Goal: Information Seeking & Learning: Learn about a topic

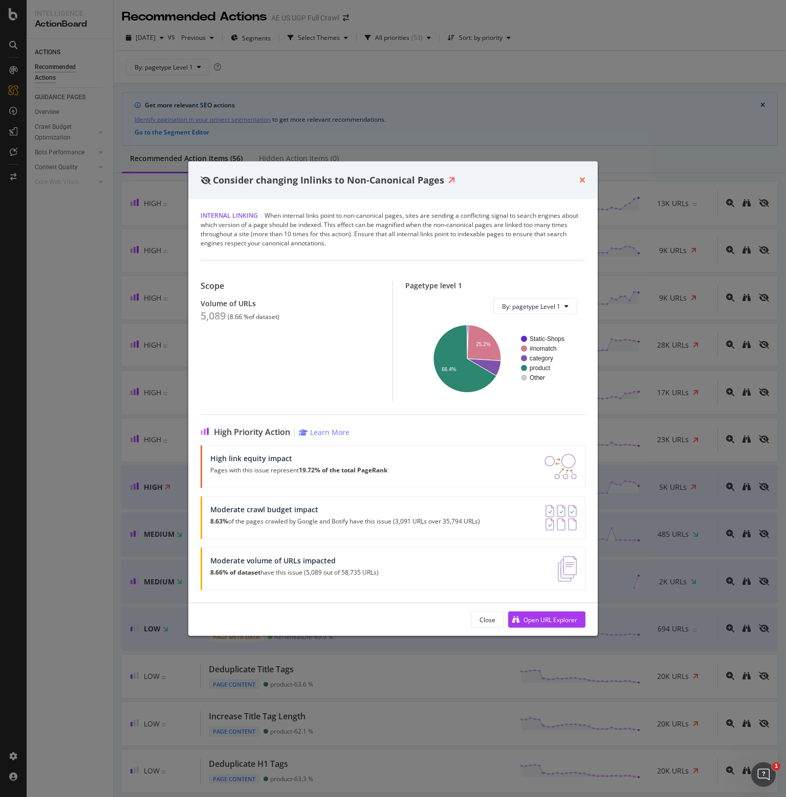
click at [581, 182] on icon "times" at bounding box center [582, 180] width 6 height 8
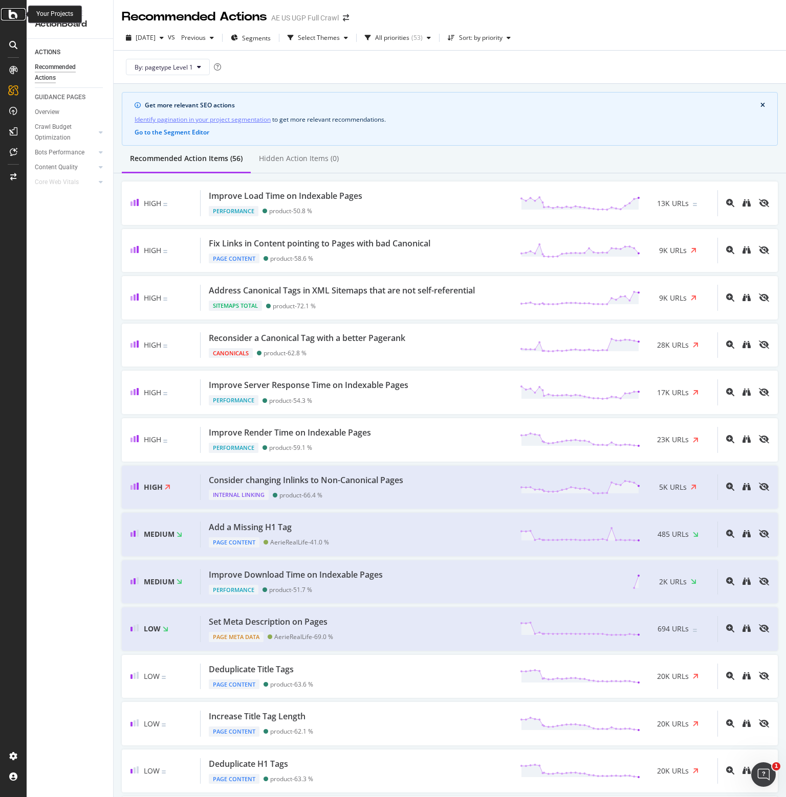
click at [10, 13] on icon at bounding box center [13, 14] width 9 height 12
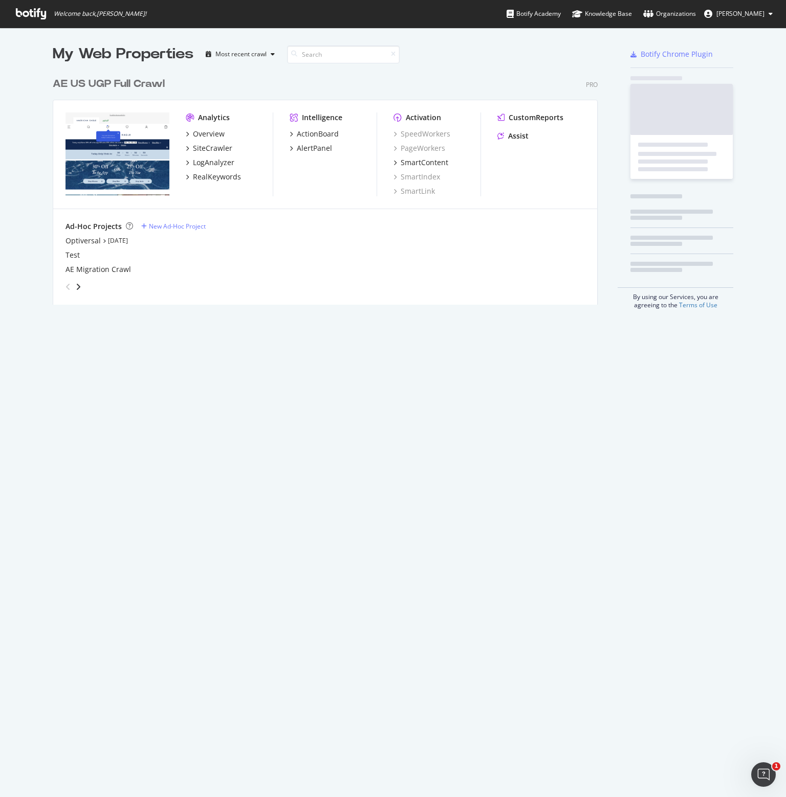
scroll to position [790, 770]
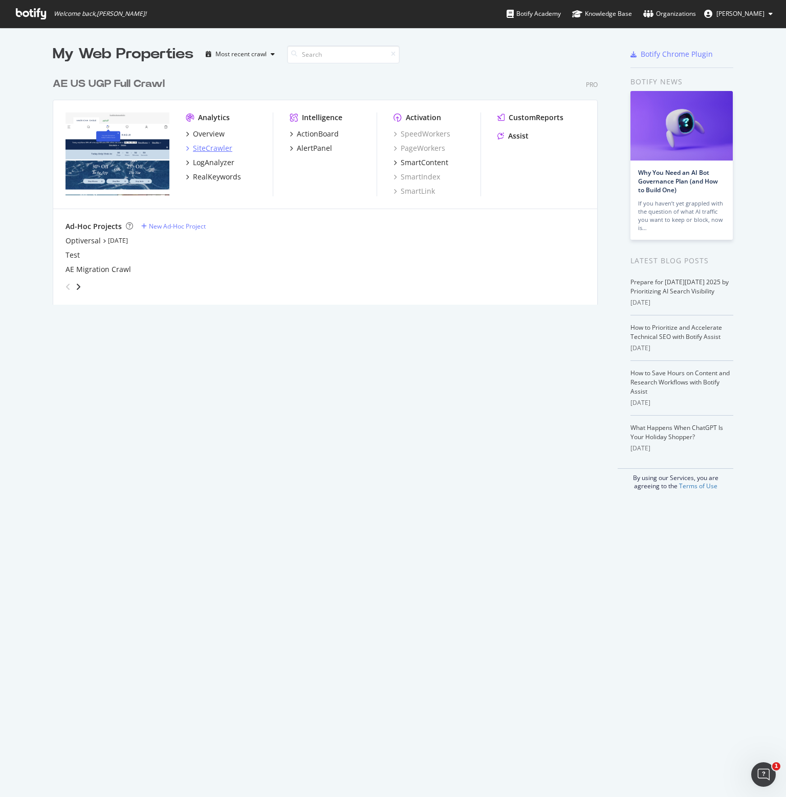
click at [197, 147] on div "SiteCrawler" at bounding box center [212, 148] width 39 height 10
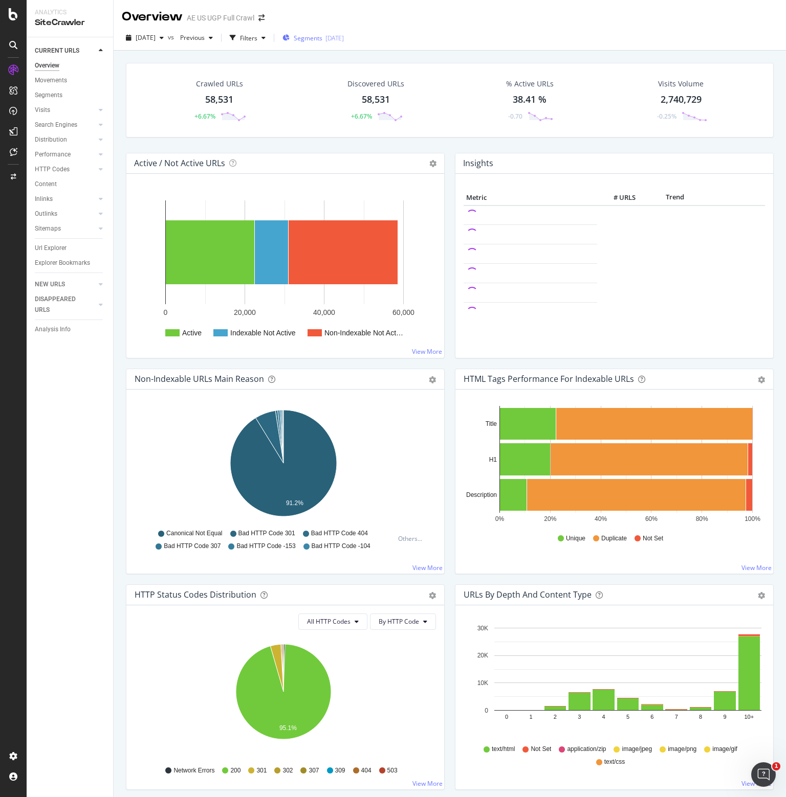
click at [319, 37] on span "Segments" at bounding box center [308, 38] width 29 height 9
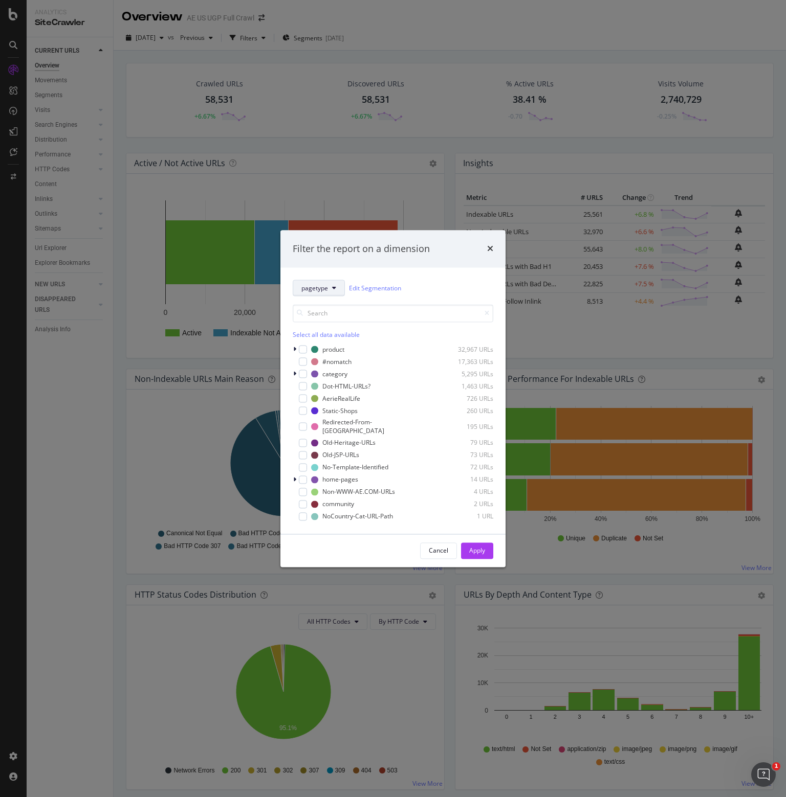
click at [320, 290] on span "pagetype" at bounding box center [314, 288] width 27 height 9
click at [321, 431] on span "optiversal" at bounding box center [334, 435] width 66 height 9
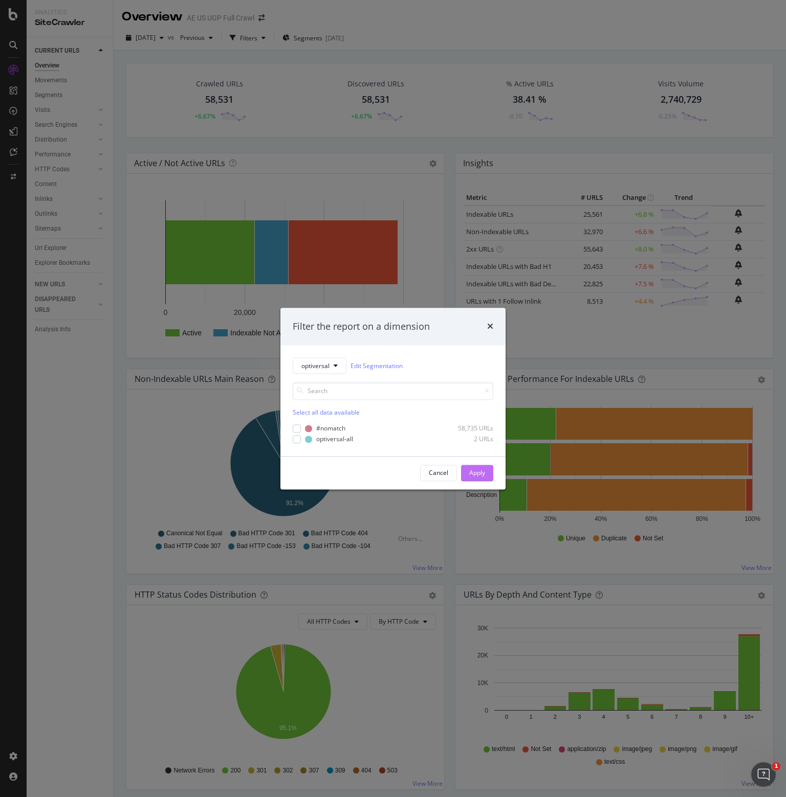
click at [479, 474] on div "Apply" at bounding box center [477, 473] width 16 height 9
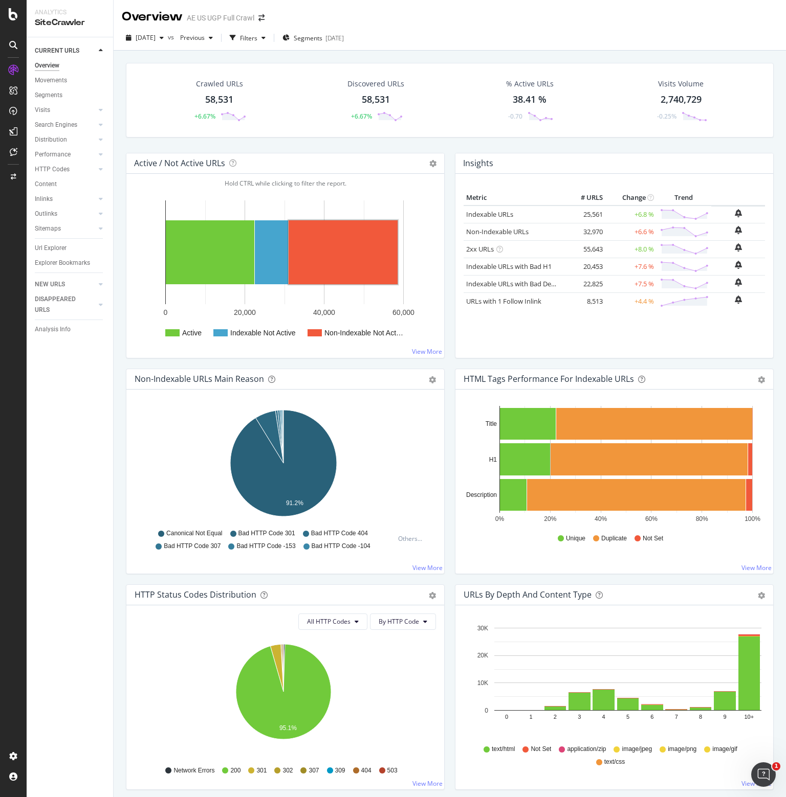
drag, startPoint x: 57, startPoint y: 80, endPoint x: 233, endPoint y: 139, distance: 185.8
click at [57, 80] on div "Movements" at bounding box center [51, 80] width 32 height 11
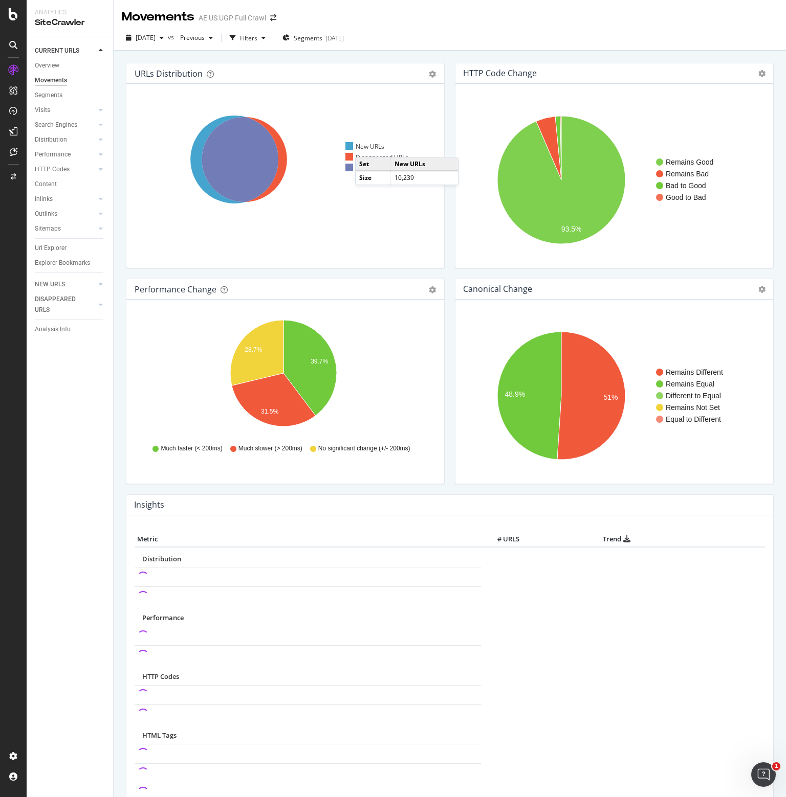
click at [365, 147] on div "New URLs" at bounding box center [364, 146] width 39 height 9
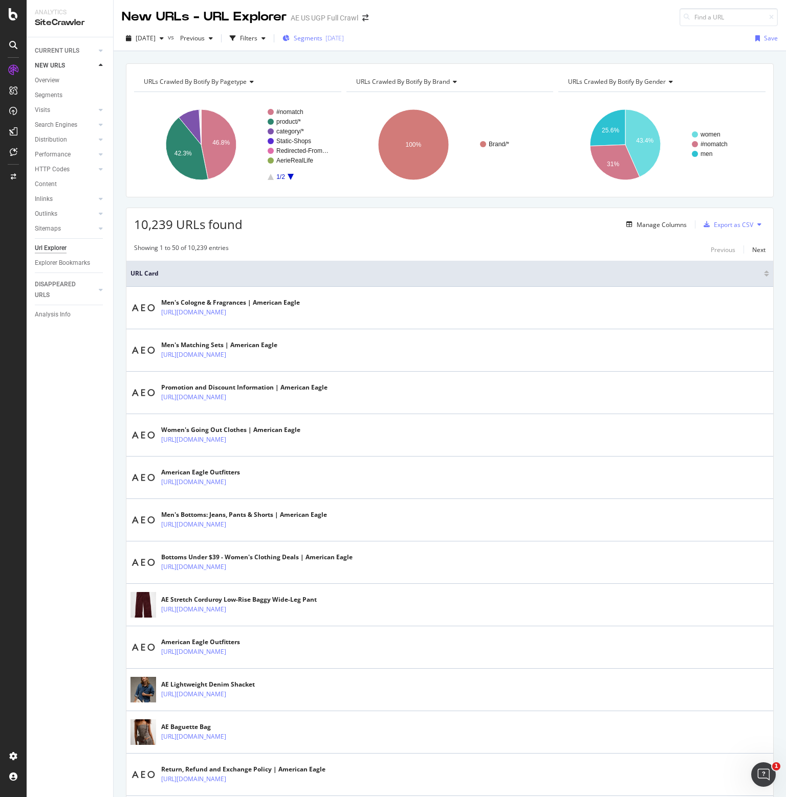
click at [318, 42] on span "Segments" at bounding box center [308, 38] width 29 height 9
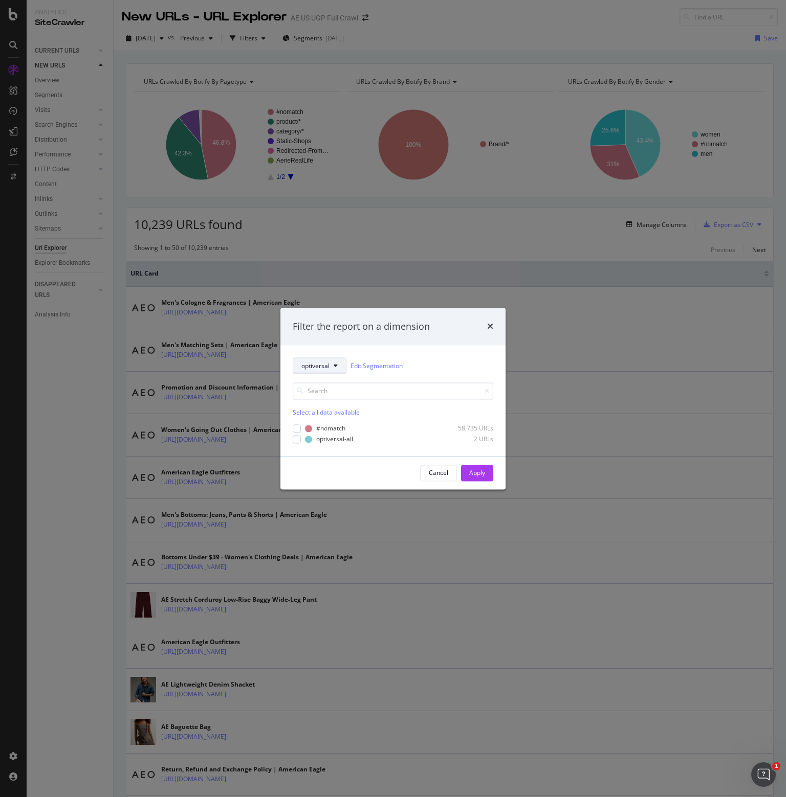
click at [337, 366] on icon "modal" at bounding box center [335, 366] width 4 height 6
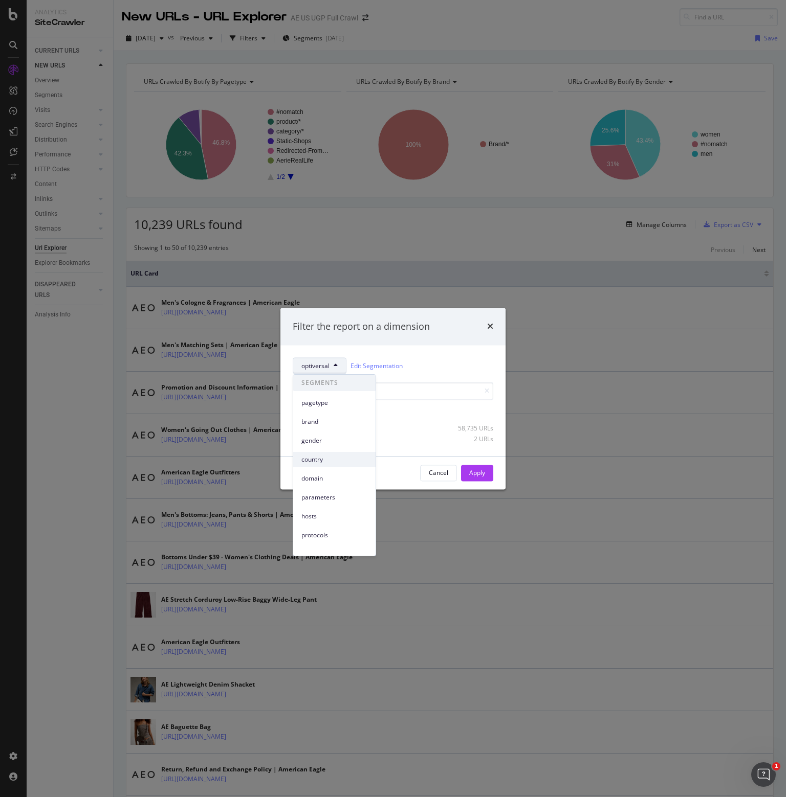
click at [329, 456] on span "country" at bounding box center [334, 459] width 66 height 9
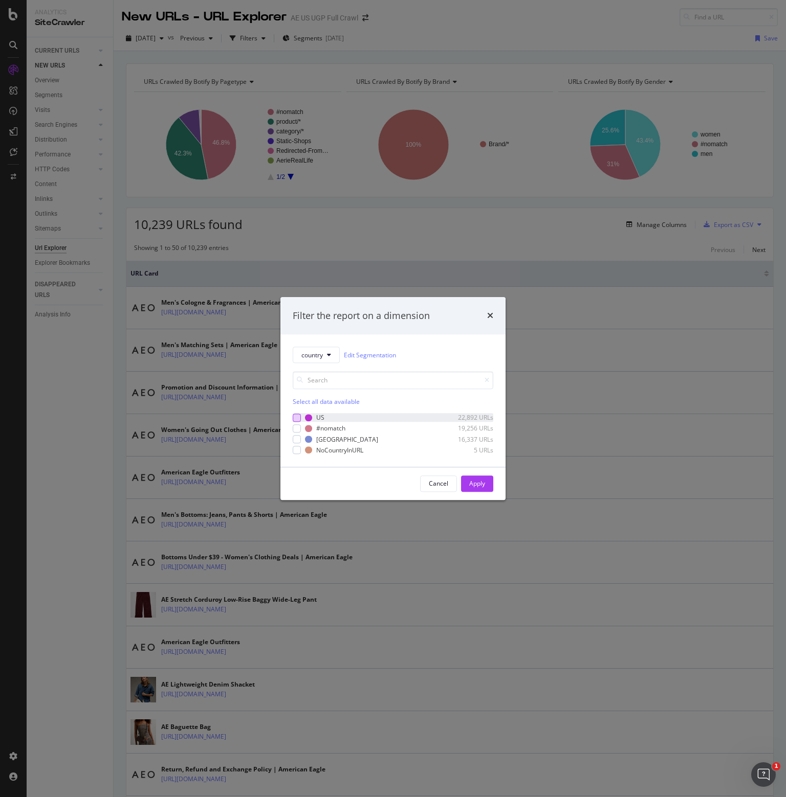
click at [296, 415] on div "modal" at bounding box center [297, 418] width 8 height 8
click at [471, 482] on div "Apply" at bounding box center [477, 484] width 16 height 9
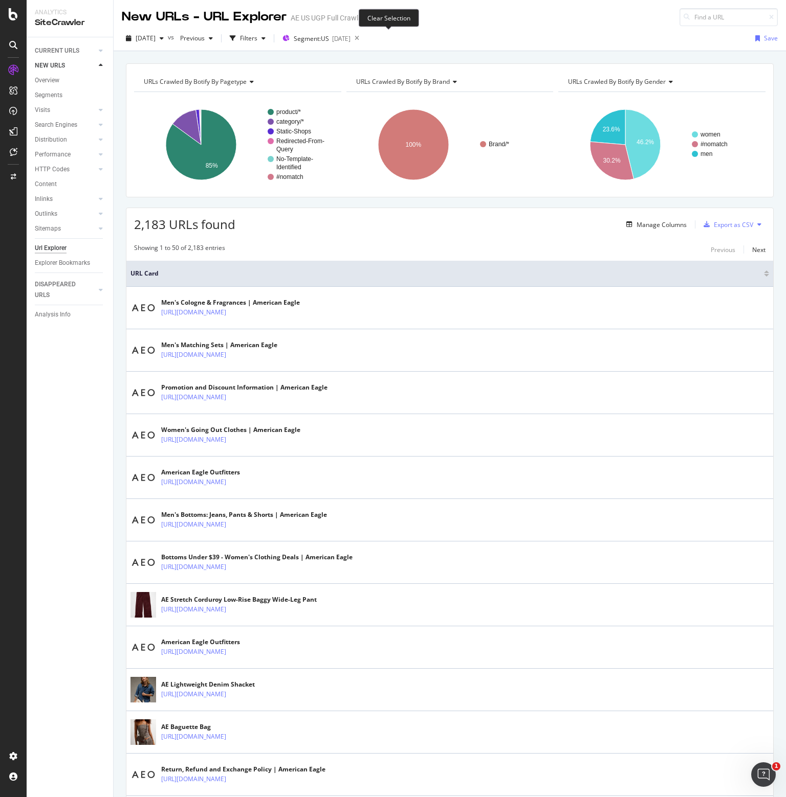
drag, startPoint x: 387, startPoint y: 38, endPoint x: 414, endPoint y: 4, distance: 43.3
click at [363, 37] on icon at bounding box center [356, 38] width 13 height 14
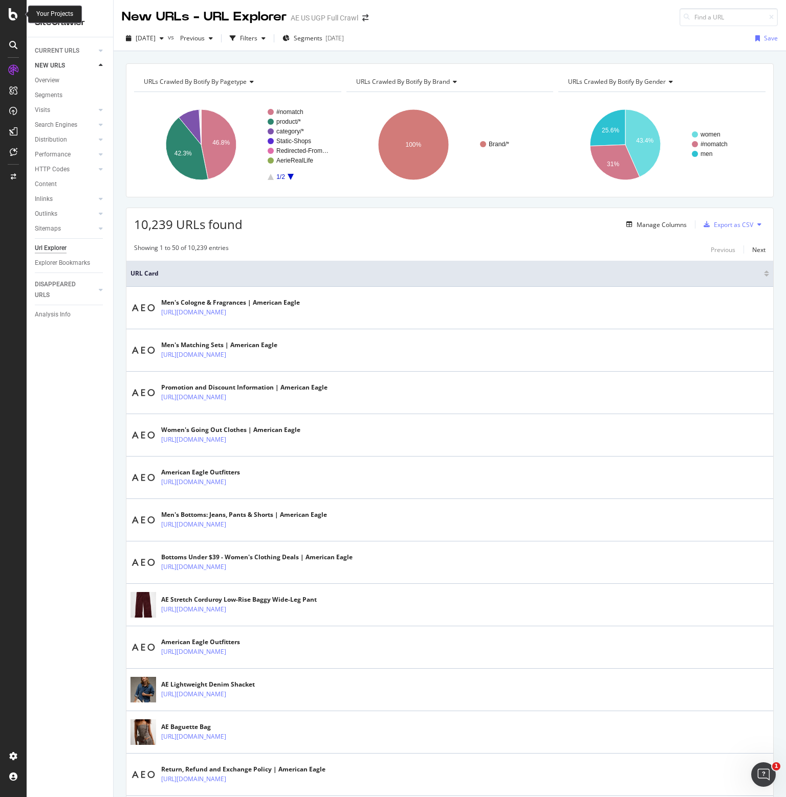
click at [12, 13] on icon at bounding box center [13, 14] width 9 height 12
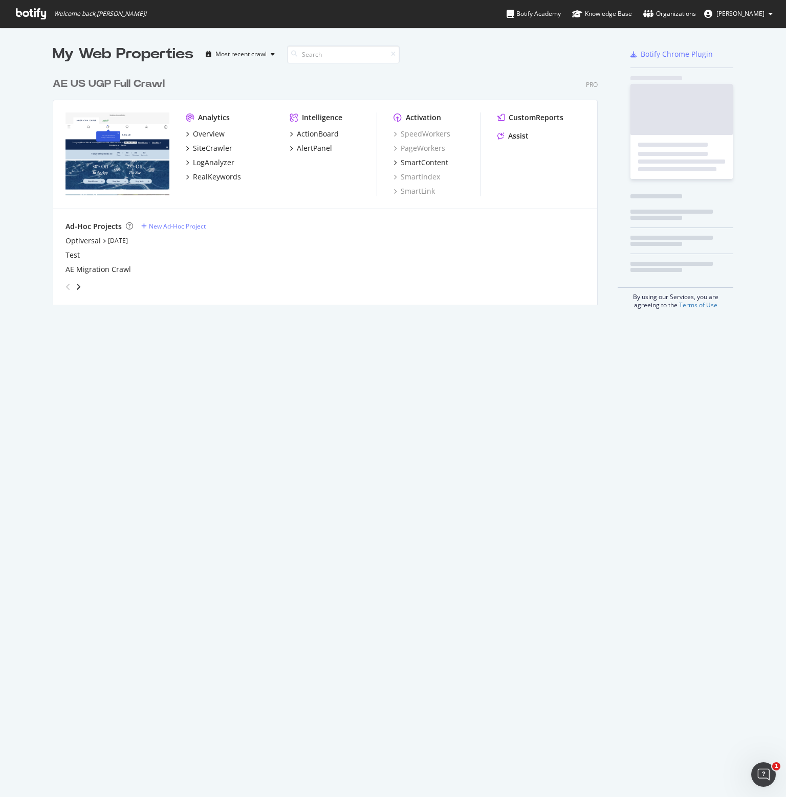
scroll to position [790, 770]
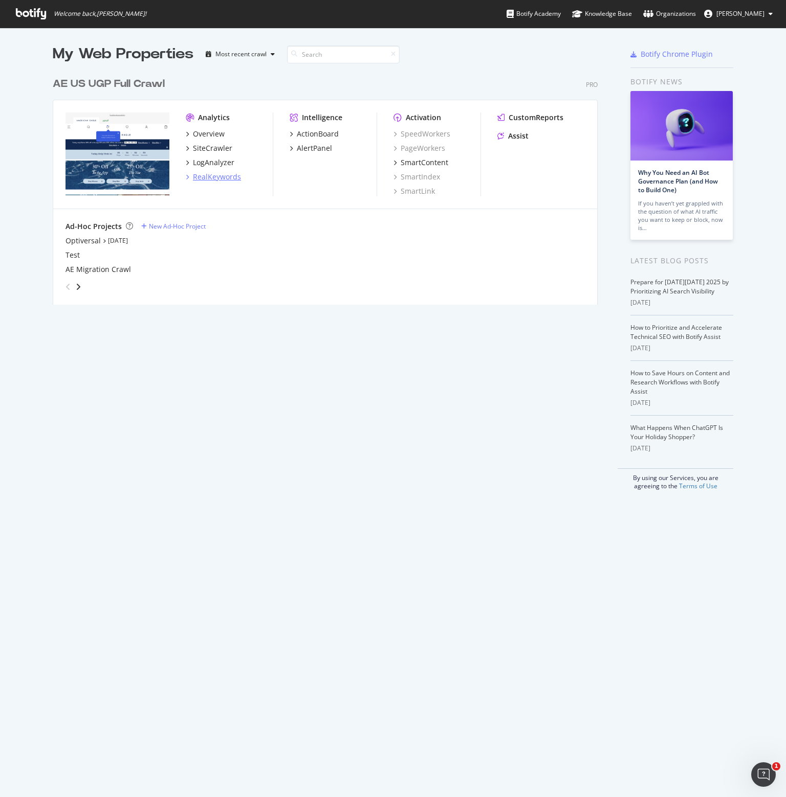
click at [199, 178] on div "RealKeywords" at bounding box center [217, 177] width 48 height 10
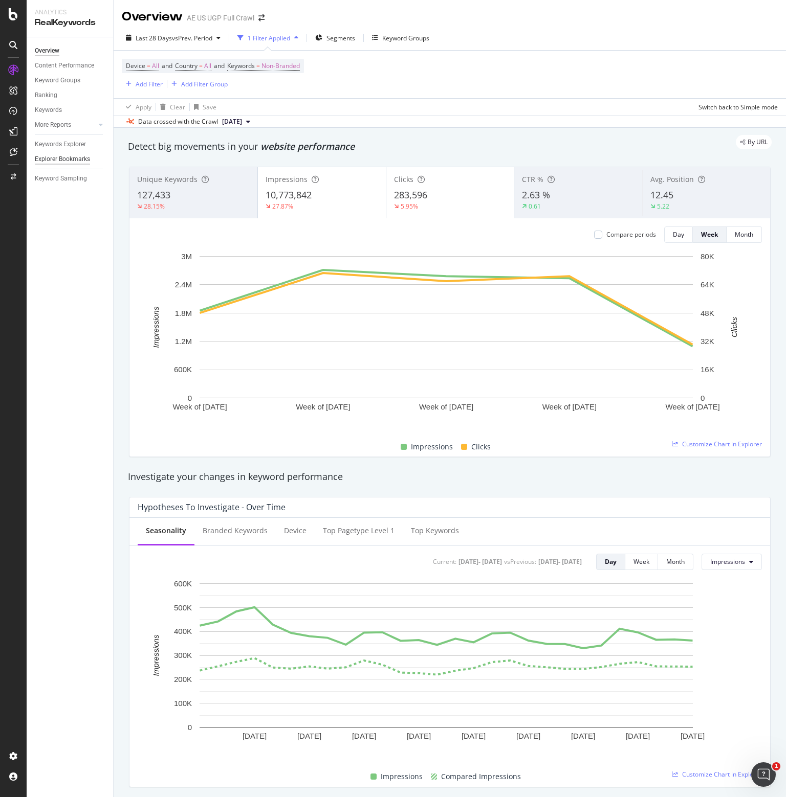
click at [57, 157] on div "Explorer Bookmarks" at bounding box center [62, 159] width 55 height 11
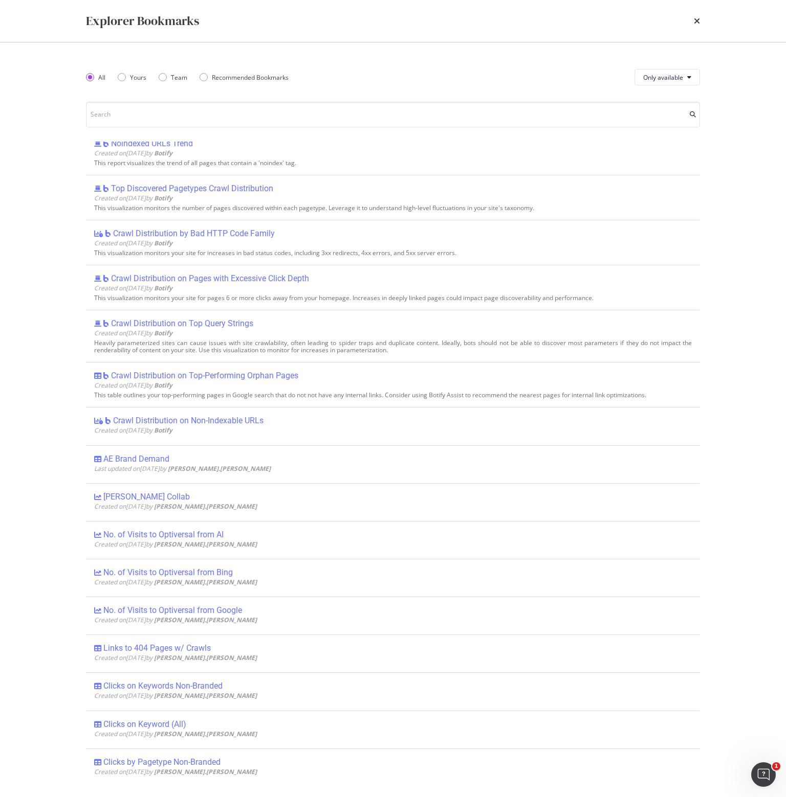
scroll to position [102, 0]
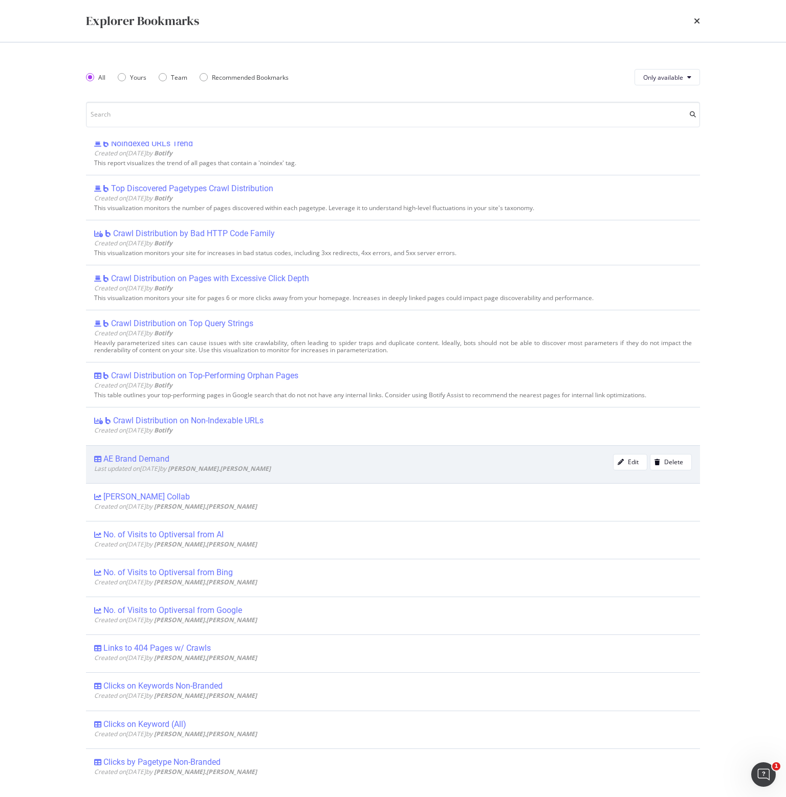
click at [150, 456] on div "AE Brand Demand" at bounding box center [136, 459] width 66 height 10
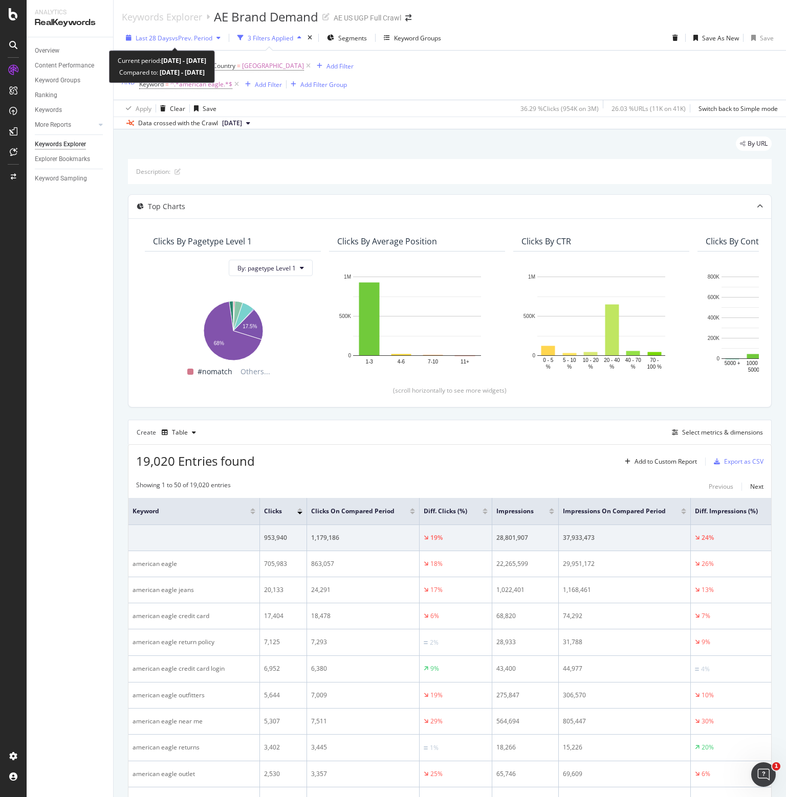
click at [169, 37] on span "Last 28 Days" at bounding box center [154, 38] width 36 height 9
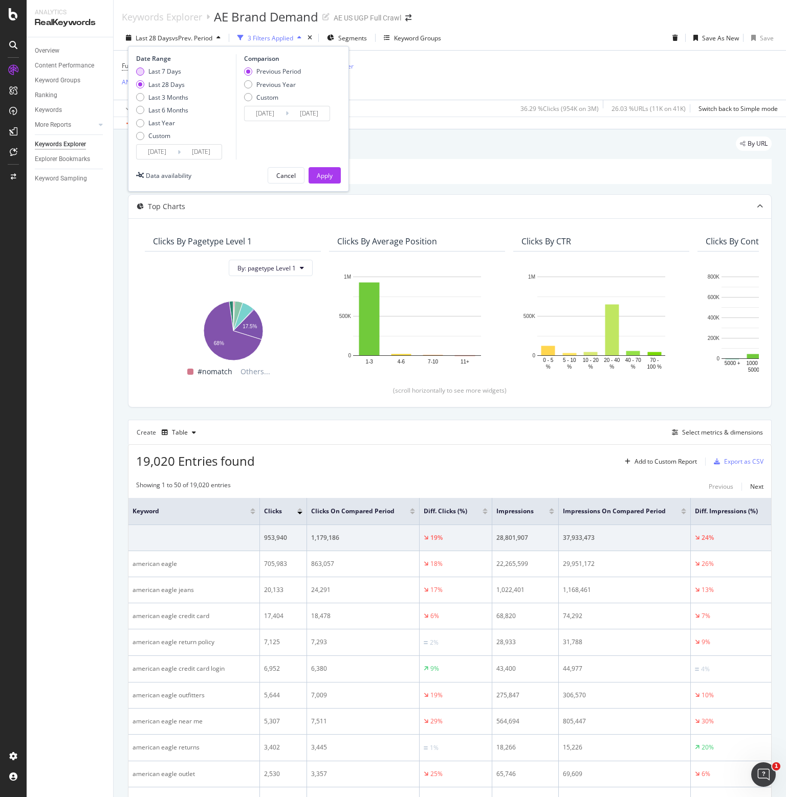
click at [160, 69] on div "Last 7 Days" at bounding box center [164, 71] width 33 height 9
type input "[DATE]"
click at [165, 156] on input "[DATE]" at bounding box center [157, 152] width 41 height 14
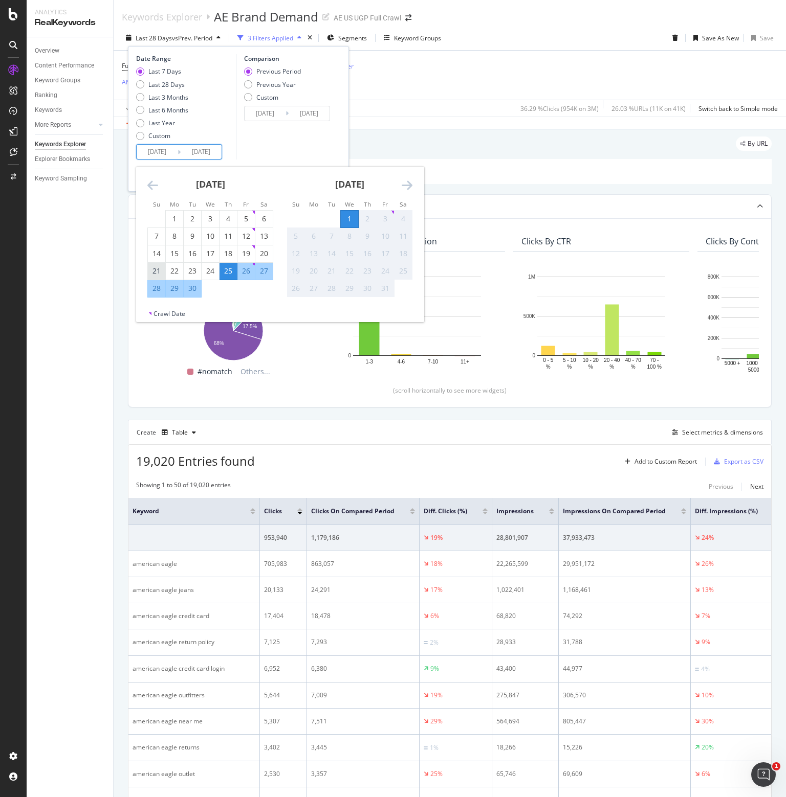
click at [156, 268] on div "21" at bounding box center [156, 271] width 17 height 10
type input "[DATE]"
click at [267, 271] on div "27" at bounding box center [263, 271] width 17 height 10
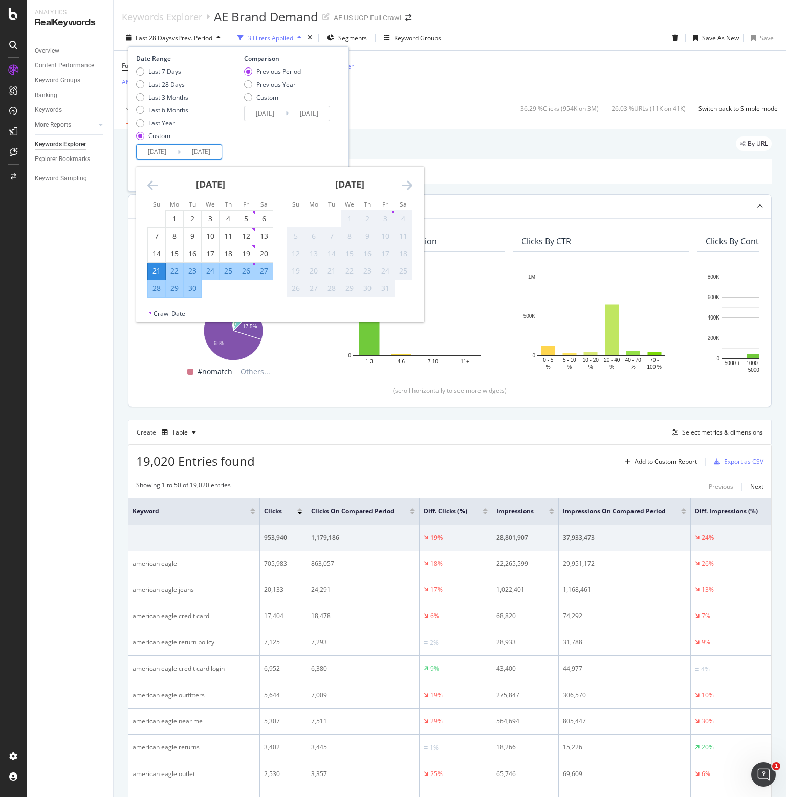
type input "[DATE]"
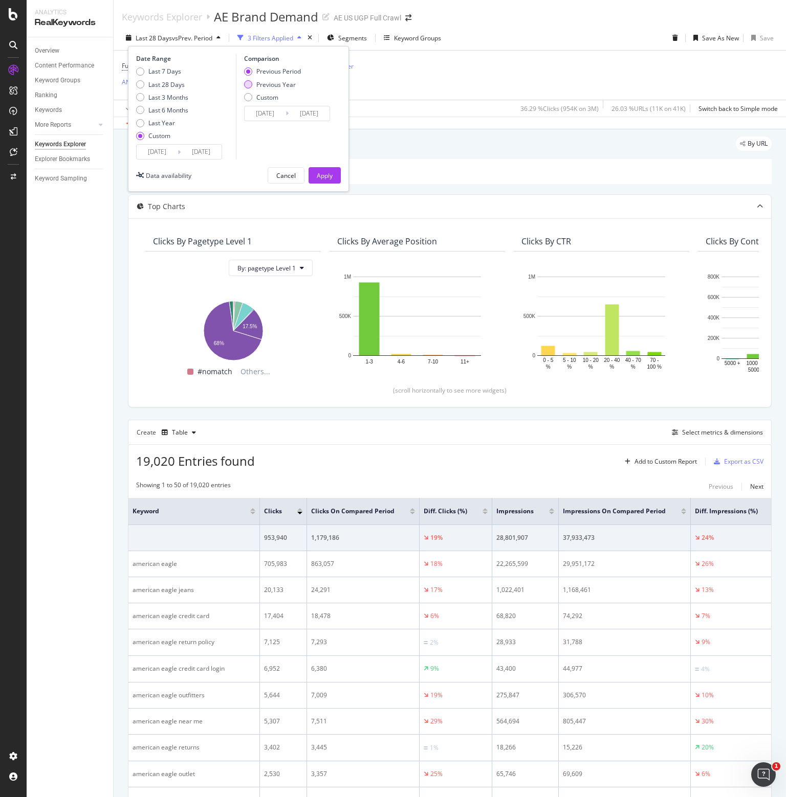
click at [290, 85] on div "Previous Year" at bounding box center [275, 84] width 39 height 9
type input "[DATE]"
click at [317, 171] on div "Apply" at bounding box center [325, 175] width 16 height 9
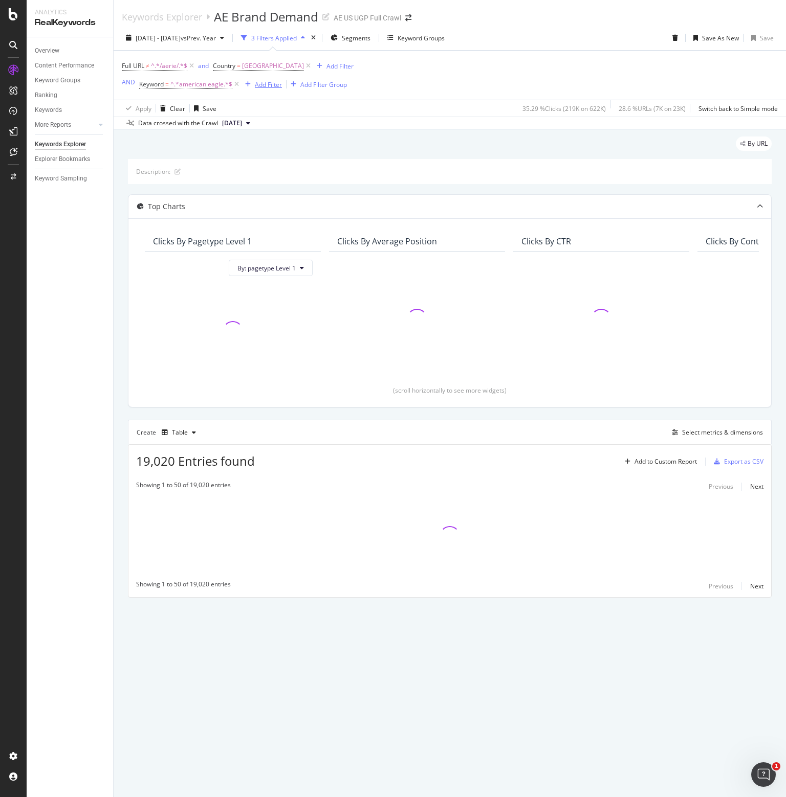
click at [264, 86] on div "Add Filter" at bounding box center [268, 84] width 27 height 9
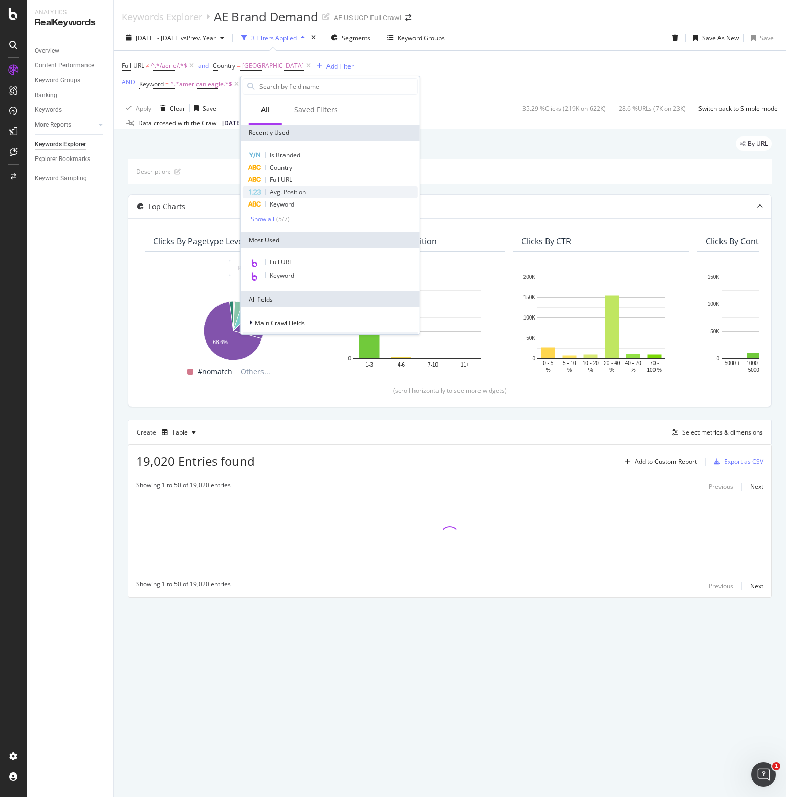
click at [275, 192] on span "Avg. Position" at bounding box center [288, 192] width 36 height 9
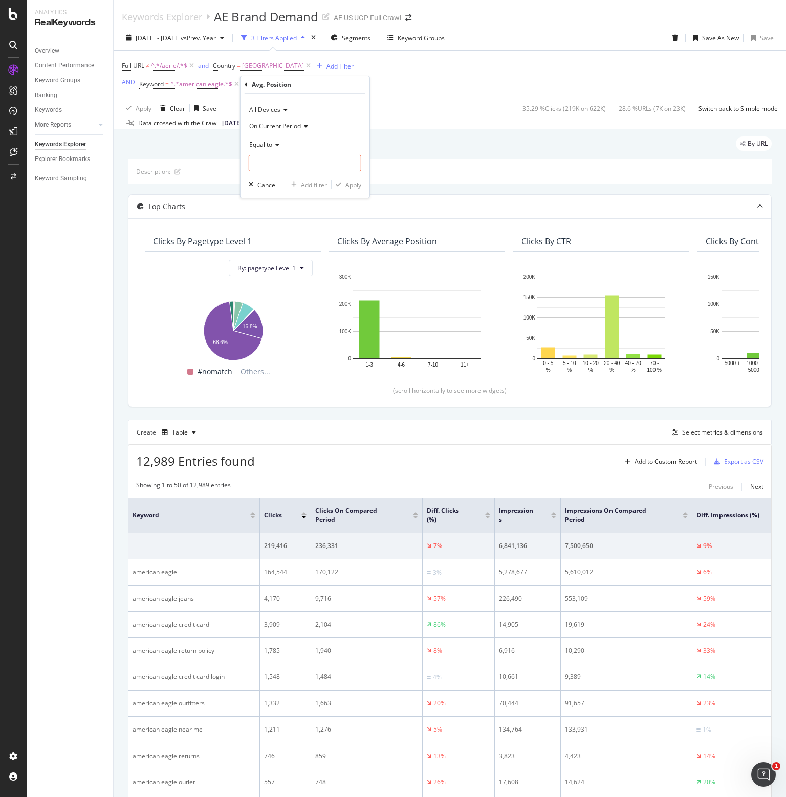
click at [270, 147] on span "Equal to" at bounding box center [260, 144] width 23 height 9
click at [269, 188] on span "Less than" at bounding box center [267, 192] width 27 height 9
click at [269, 160] on input "number" at bounding box center [305, 163] width 113 height 16
type input "11"
click at [357, 187] on div "Apply" at bounding box center [353, 185] width 16 height 9
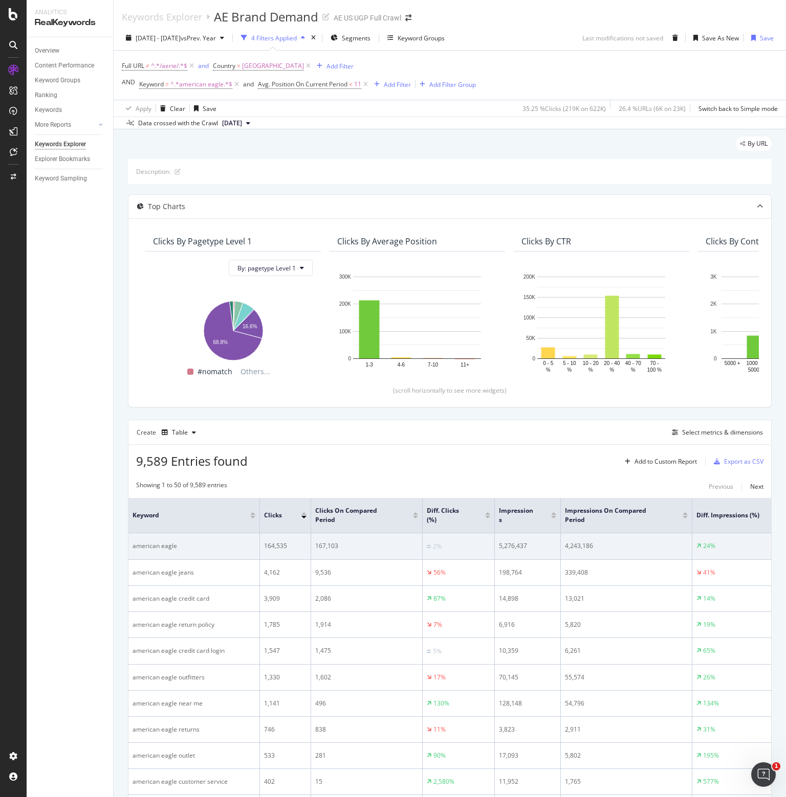
click at [510, 544] on div "5,276,437" at bounding box center [527, 546] width 57 height 9
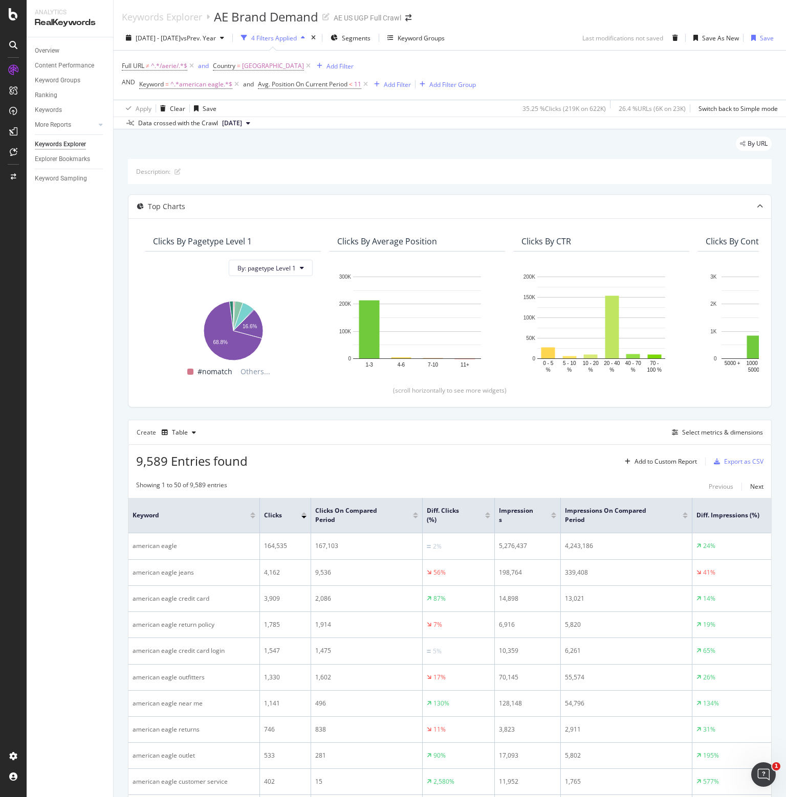
drag, startPoint x: 510, startPoint y: 544, endPoint x: 457, endPoint y: 459, distance: 100.6
click at [457, 459] on div "9,589 Entries found Add to Custom Report Export as CSV" at bounding box center [449, 457] width 642 height 25
click at [49, 50] on div "Overview" at bounding box center [47, 51] width 25 height 11
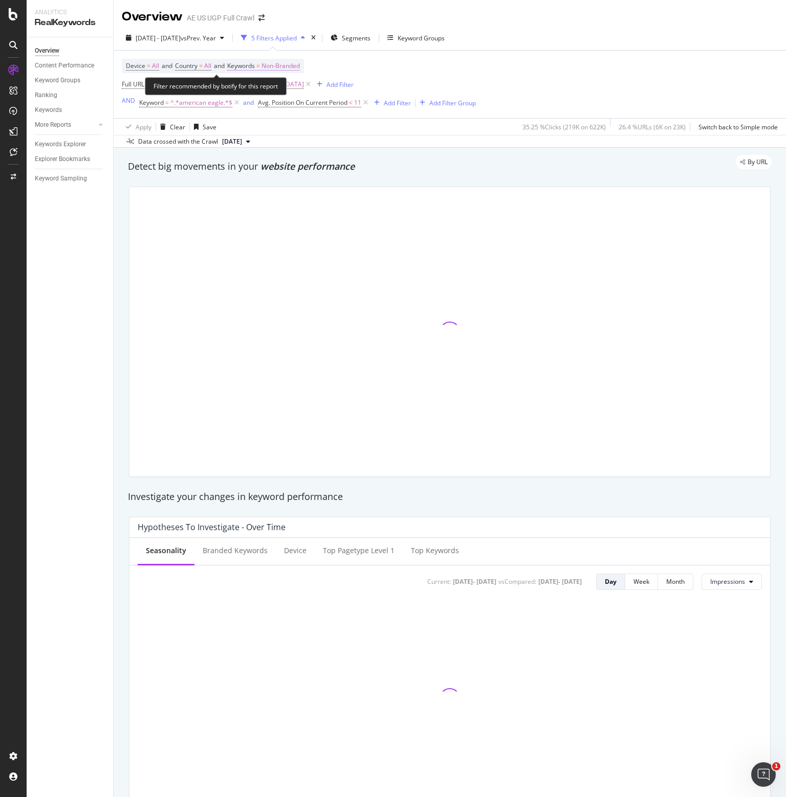
click at [270, 61] on span "Non-Branded" at bounding box center [280, 66] width 38 height 14
click at [275, 92] on span "Non-Branded" at bounding box center [263, 89] width 42 height 9
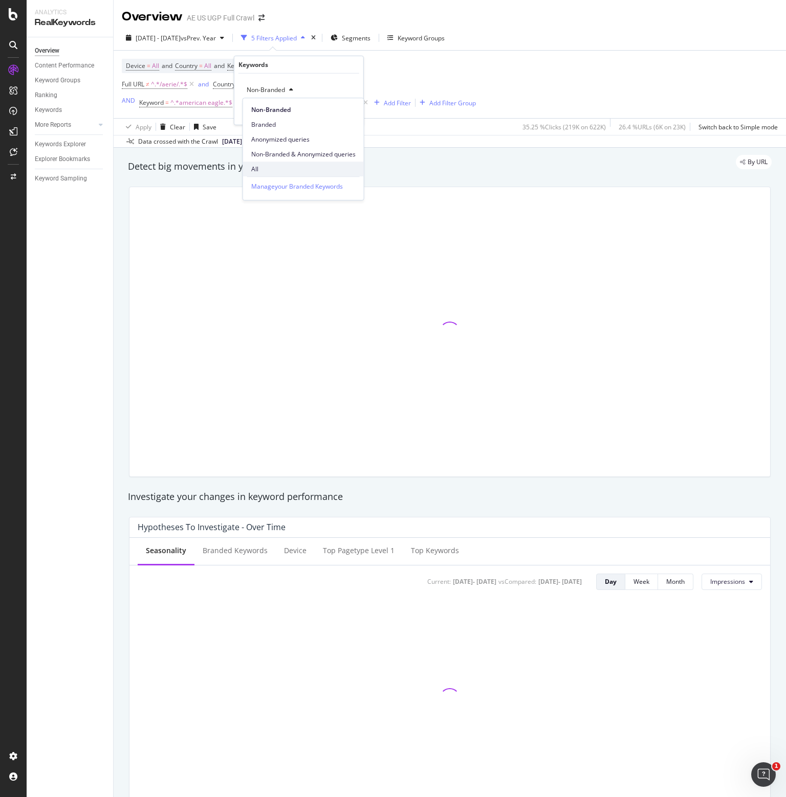
click at [274, 167] on span "All" at bounding box center [303, 169] width 104 height 9
click at [346, 109] on div "Apply" at bounding box center [347, 111] width 16 height 9
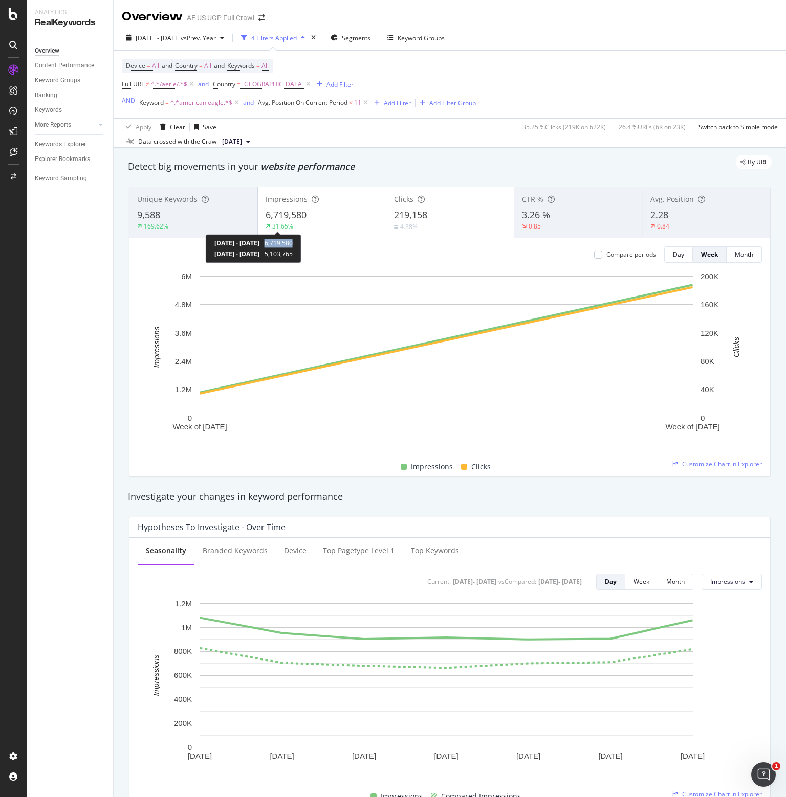
drag, startPoint x: 311, startPoint y: 243, endPoint x: 340, endPoint y: 241, distance: 28.7
click at [301, 241] on div "[DATE] - [DATE] 6,719,580 [DATE] - [DATE] 5,103,765" at bounding box center [254, 248] width 96 height 29
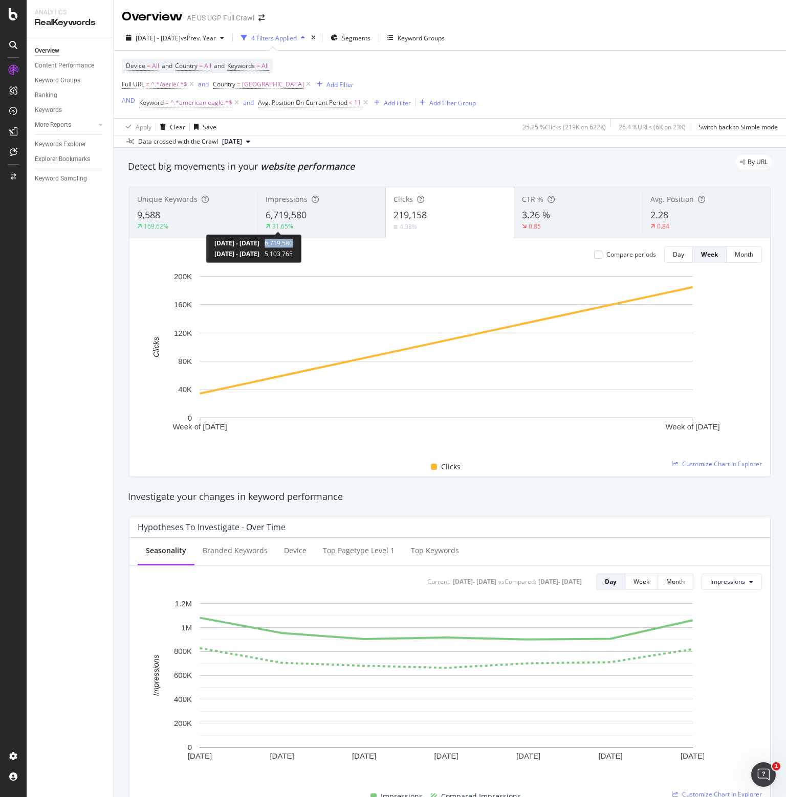
copy span "6,719,580"
drag, startPoint x: 313, startPoint y: 245, endPoint x: 340, endPoint y: 243, distance: 26.7
click at [293, 243] on span "6,719,580" at bounding box center [278, 243] width 28 height 9
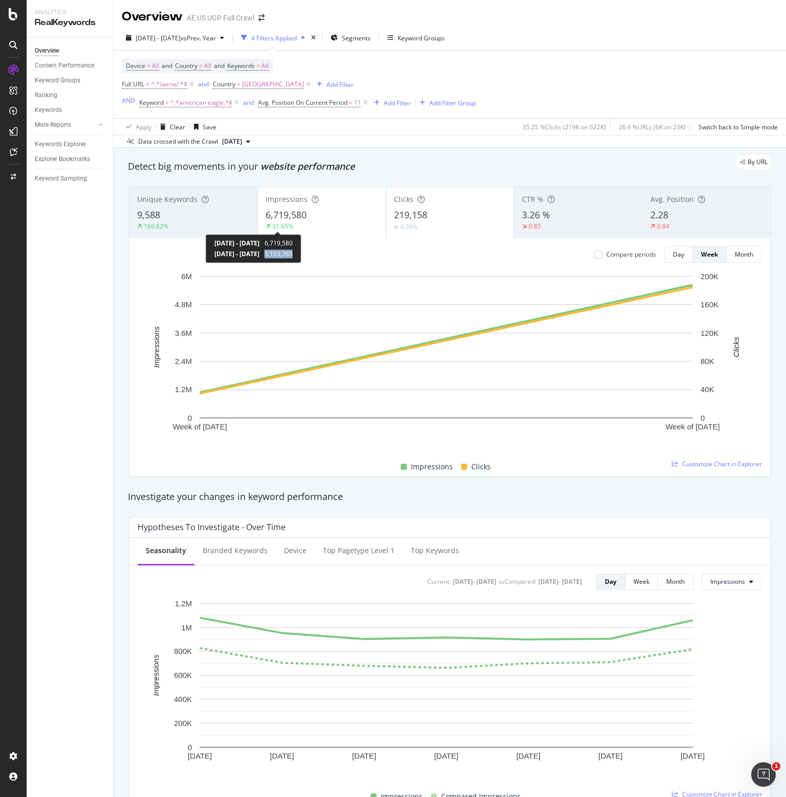
drag, startPoint x: 313, startPoint y: 255, endPoint x: 342, endPoint y: 252, distance: 29.8
click at [301, 252] on div "[DATE] - [DATE] 6,719,580 [DATE] - [DATE] 5,103,765" at bounding box center [254, 248] width 96 height 29
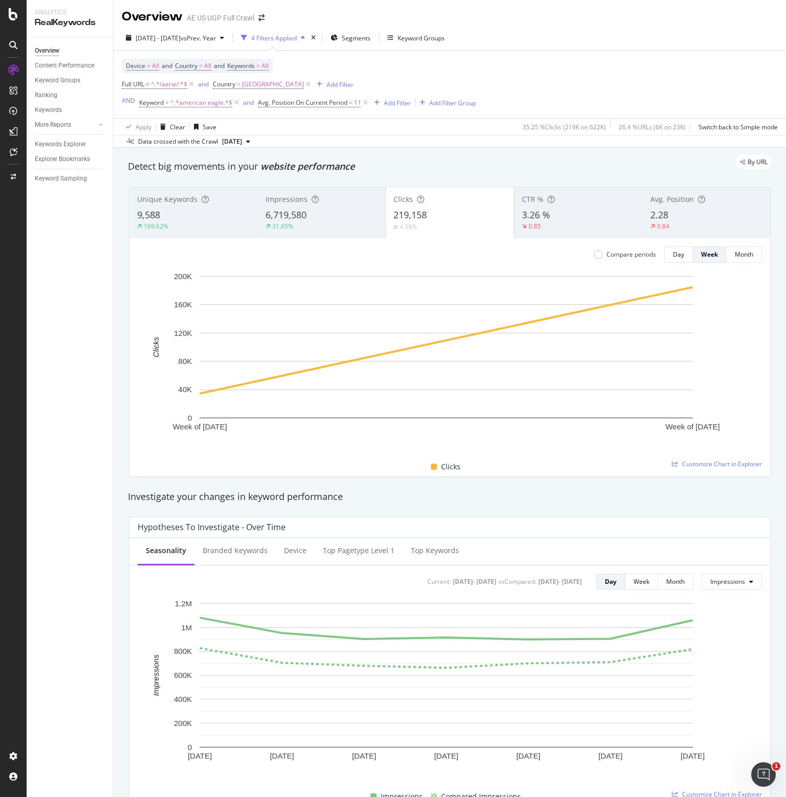
copy span "5,103,765"
drag, startPoint x: 313, startPoint y: 255, endPoint x: 341, endPoint y: 253, distance: 28.2
click at [301, 253] on div "[DATE] - [DATE] 6,719,580 [DATE] - [DATE] 5,103,765" at bounding box center [254, 248] width 96 height 29
